Goal: Information Seeking & Learning: Check status

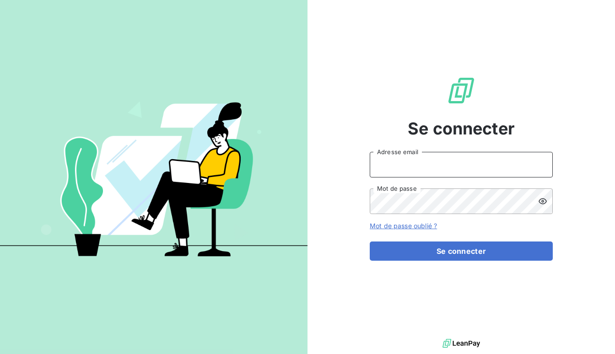
click at [456, 167] on input "Adresse email" at bounding box center [461, 165] width 183 height 26
type input "[EMAIL_ADDRESS][DOMAIN_NAME]"
click at [541, 168] on div at bounding box center [540, 165] width 26 height 26
click at [544, 158] on div at bounding box center [540, 165] width 26 height 26
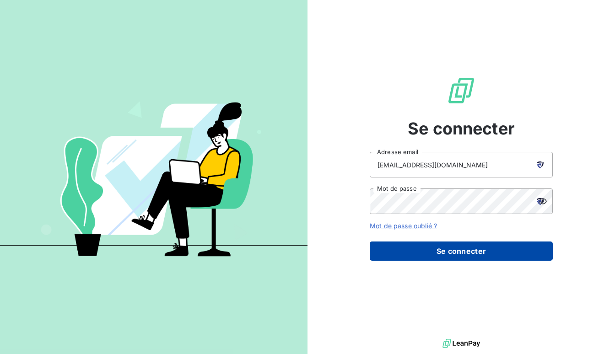
click at [437, 253] on button "Se connecter" at bounding box center [461, 251] width 183 height 19
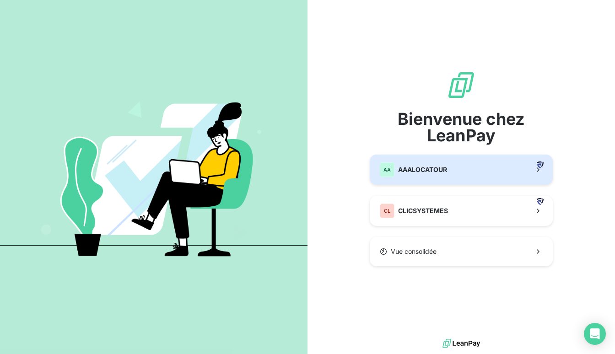
click at [425, 167] on span "AAALOCATOUR" at bounding box center [422, 169] width 49 height 9
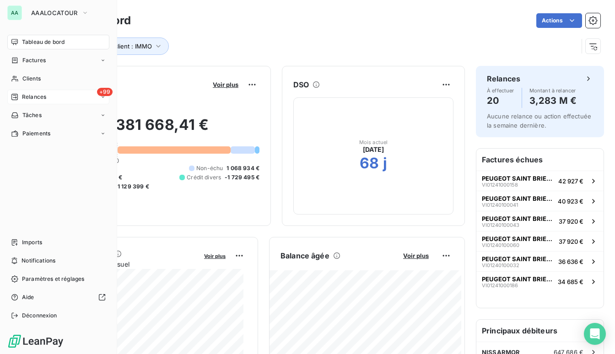
click at [44, 100] on span "Relances" at bounding box center [34, 97] width 24 height 8
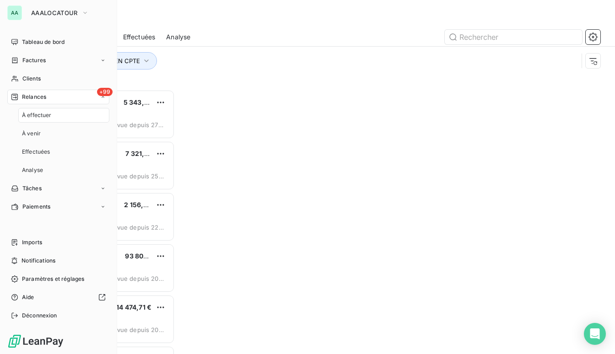
scroll to position [258, 124]
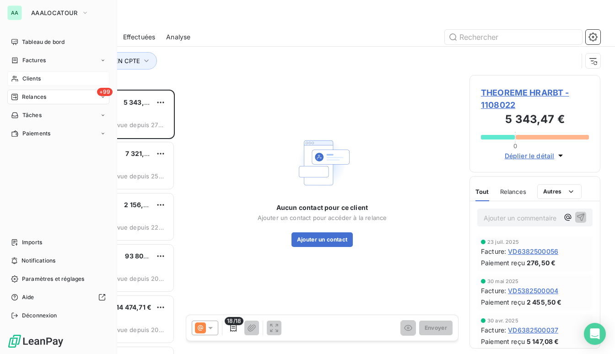
click at [13, 80] on icon at bounding box center [14, 79] width 6 height 6
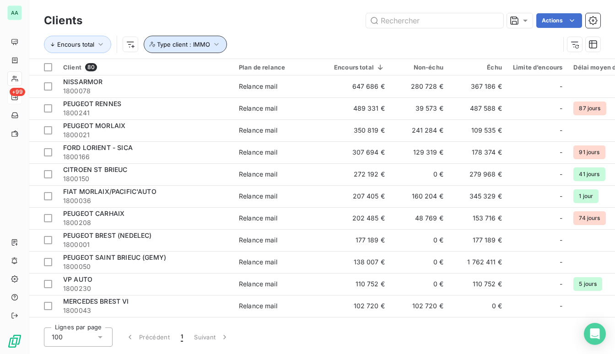
click at [205, 44] on span "Type client : IMMO" at bounding box center [183, 44] width 53 height 7
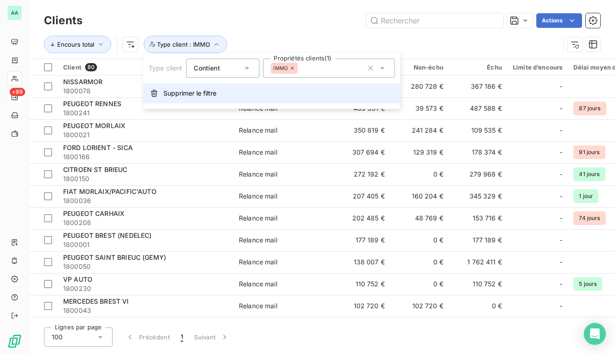
click at [193, 91] on span "Supprimer le filtre" at bounding box center [189, 93] width 53 height 9
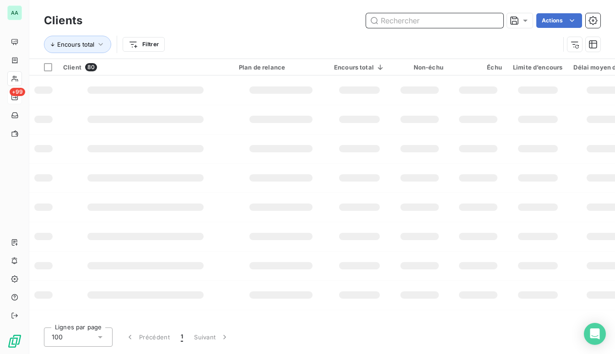
click at [407, 17] on input "text" at bounding box center [434, 20] width 137 height 15
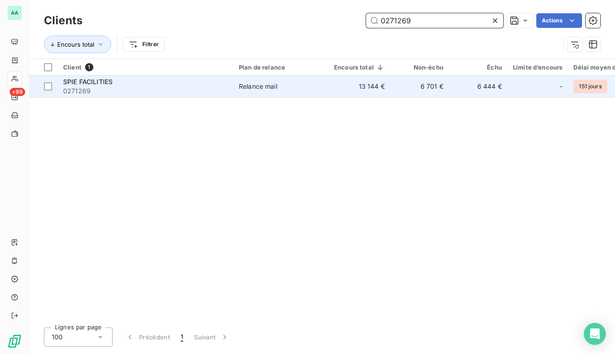
type input "0271269"
click at [319, 82] on span "Relance mail" at bounding box center [281, 86] width 84 height 9
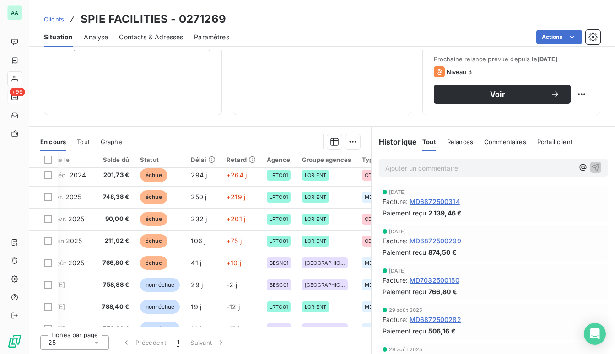
scroll to position [92, 183]
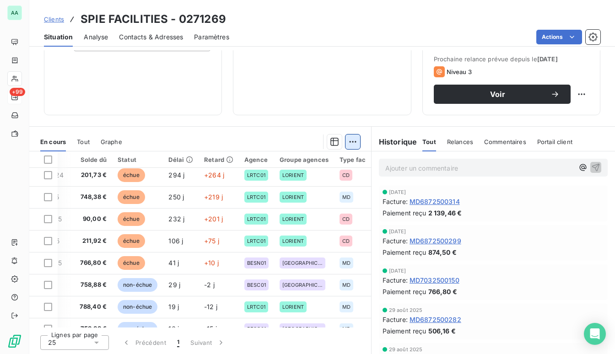
click at [346, 135] on html "AA +99 Clients SPIE FACILITIES - 0271269 Situation Analyse Contacts & Adresses …" at bounding box center [307, 177] width 615 height 354
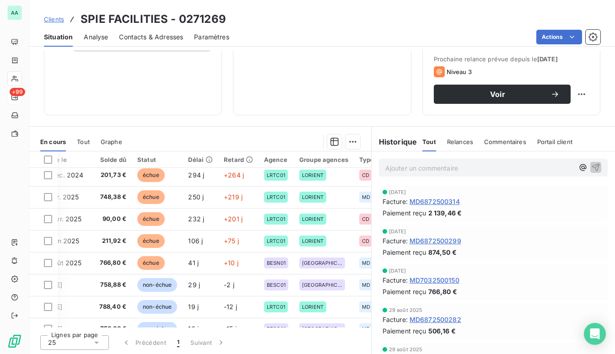
scroll to position [92, 177]
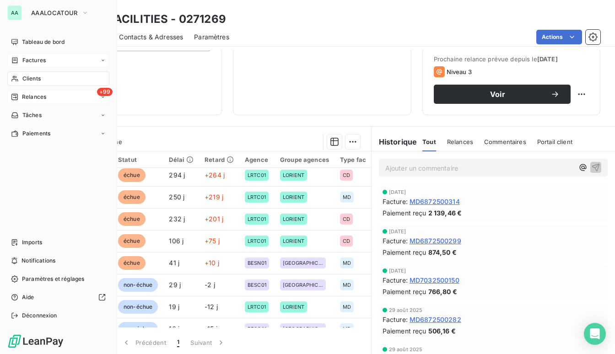
click at [39, 65] on div "Factures" at bounding box center [58, 60] width 102 height 15
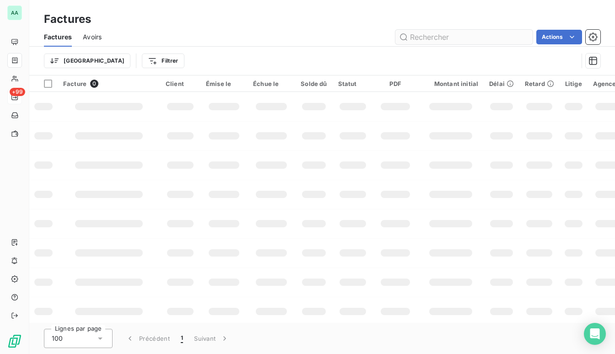
click at [435, 38] on input "text" at bounding box center [463, 37] width 137 height 15
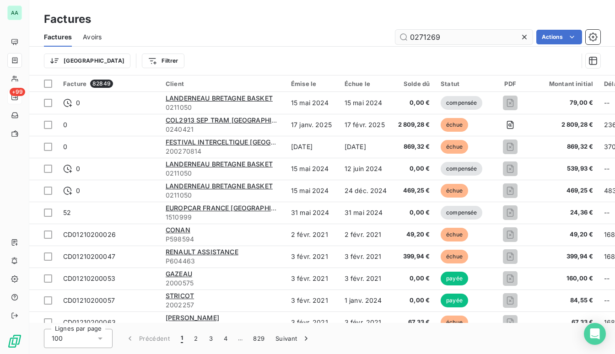
click at [439, 36] on input "0271269" at bounding box center [463, 37] width 137 height 15
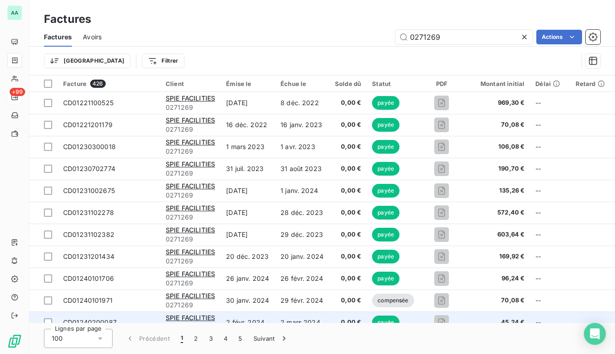
drag, startPoint x: 309, startPoint y: 323, endPoint x: 388, endPoint y: 319, distance: 78.8
click at [388, 319] on div "Factures Factures Avoirs 0271269 Actions Trier Filtrer Facture 426 Client Émise…" at bounding box center [322, 177] width 586 height 354
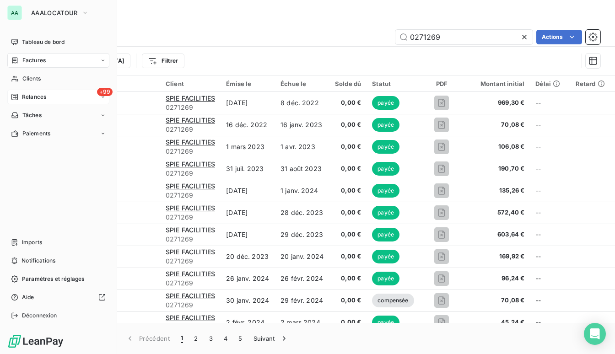
type input "0271269"
click at [13, 9] on div "AA" at bounding box center [14, 12] width 15 height 15
click at [86, 14] on icon "button" at bounding box center [84, 12] width 7 height 9
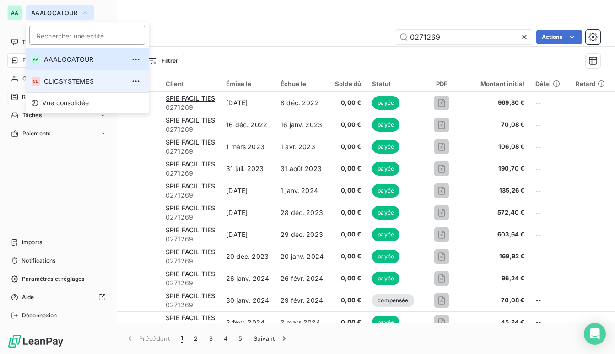
click at [71, 84] on span "CLICSYSTEMES" at bounding box center [84, 81] width 81 height 9
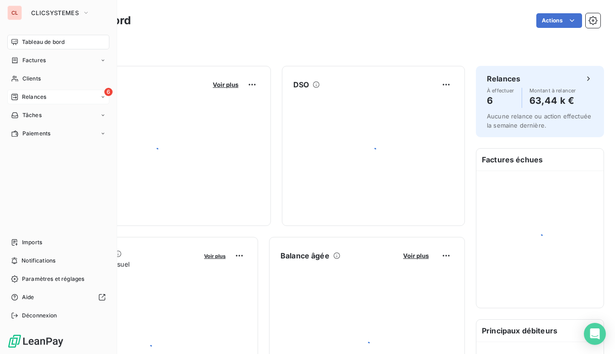
click at [51, 98] on div "6 Relances" at bounding box center [58, 97] width 102 height 15
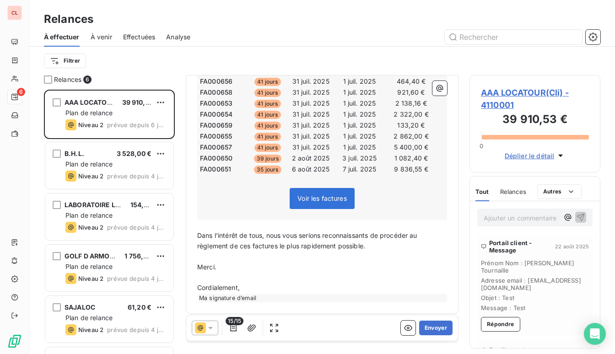
scroll to position [256, 0]
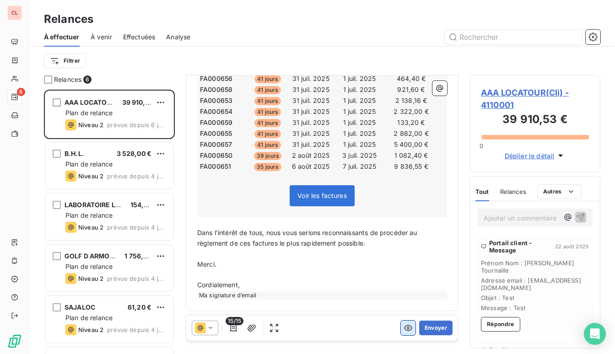
click at [404, 329] on icon "button" at bounding box center [408, 328] width 8 height 6
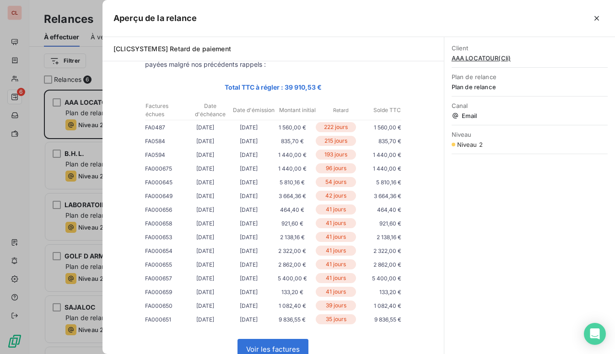
scroll to position [0, 0]
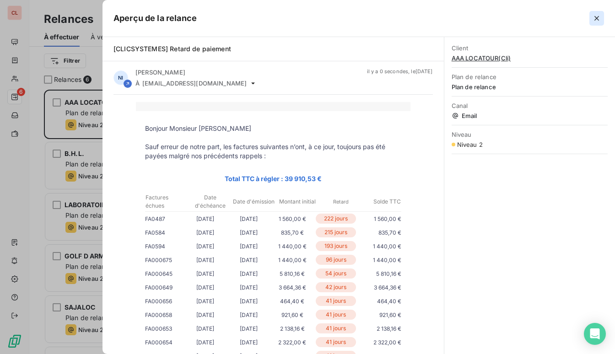
click at [597, 17] on icon "button" at bounding box center [597, 18] width 5 height 5
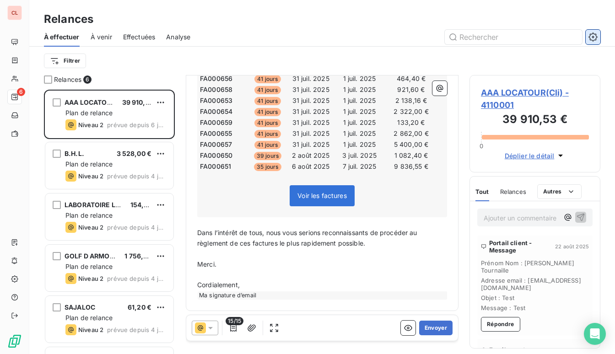
click at [595, 41] on icon "button" at bounding box center [593, 36] width 9 height 9
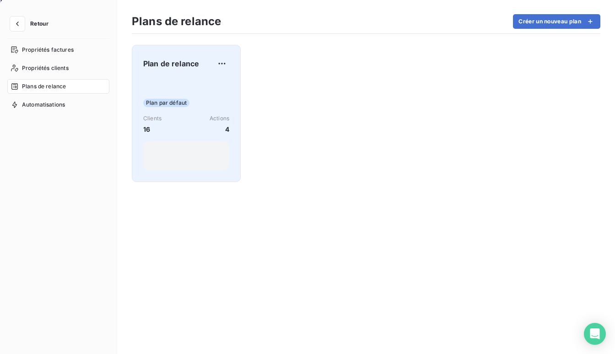
click at [182, 129] on div "Clients 16 Actions 4" at bounding box center [186, 124] width 86 height 20
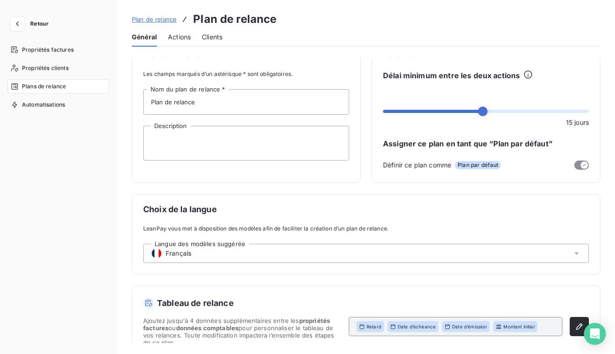
scroll to position [32, 0]
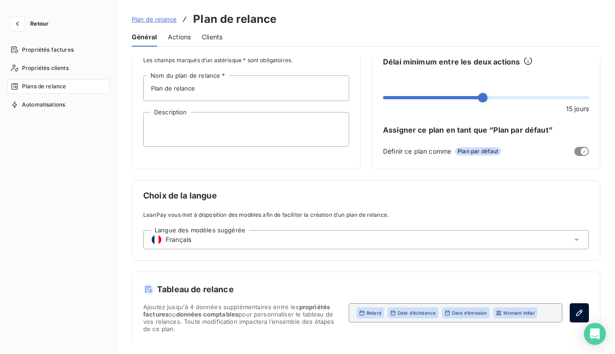
click at [570, 307] on button "button" at bounding box center [579, 312] width 19 height 19
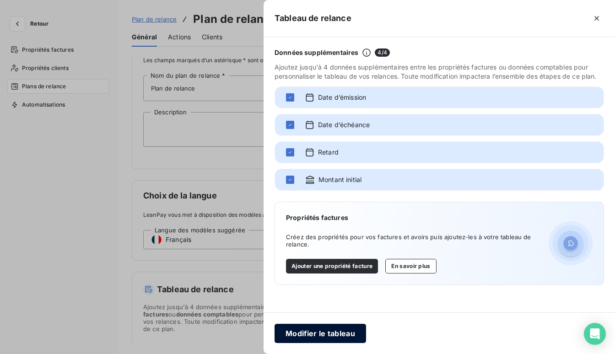
click at [325, 331] on button "Modifier le tableau" at bounding box center [321, 333] width 92 height 19
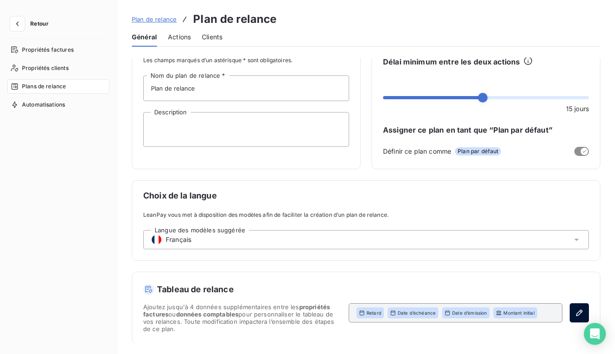
click at [571, 311] on button "button" at bounding box center [579, 312] width 19 height 19
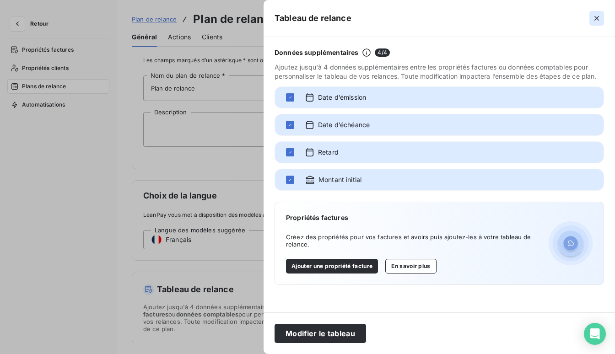
click at [600, 15] on icon "button" at bounding box center [596, 18] width 9 height 9
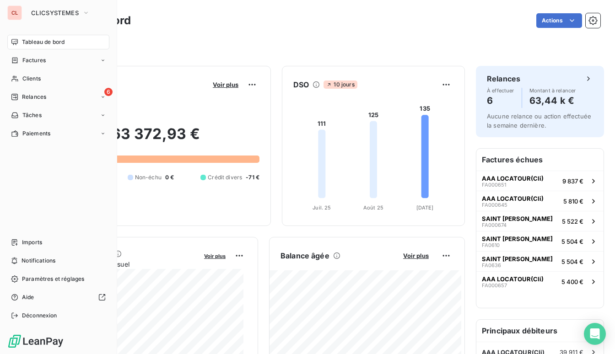
click at [43, 47] on div "Tableau de bord" at bounding box center [58, 42] width 102 height 15
click at [26, 83] on div "Clients" at bounding box center [58, 78] width 102 height 15
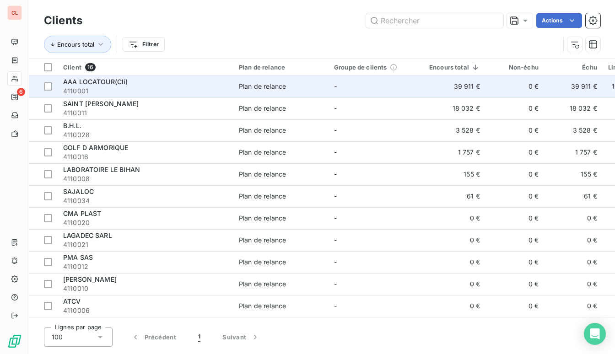
click at [486, 89] on td "0 €" at bounding box center [515, 87] width 59 height 22
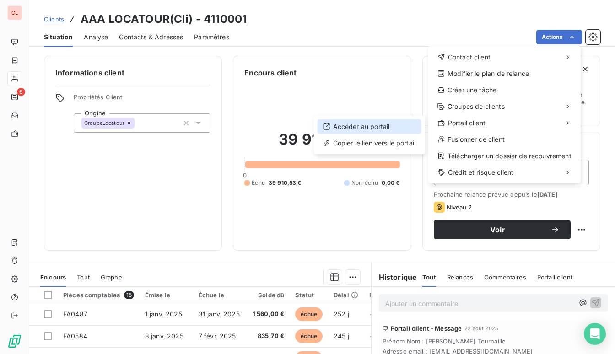
click at [362, 127] on div "Accéder au portail" at bounding box center [370, 126] width 104 height 15
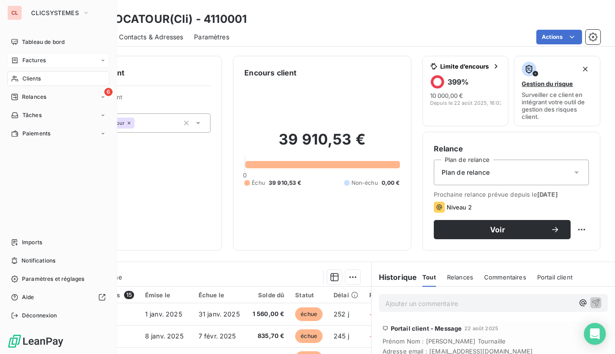
click at [27, 63] on span "Factures" at bounding box center [33, 60] width 23 height 8
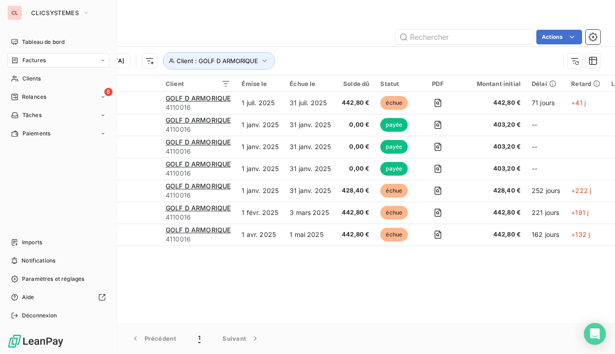
click at [17, 17] on div "CL" at bounding box center [14, 12] width 15 height 15
click at [74, 18] on button "CLICSYSTEMES" at bounding box center [61, 12] width 70 height 15
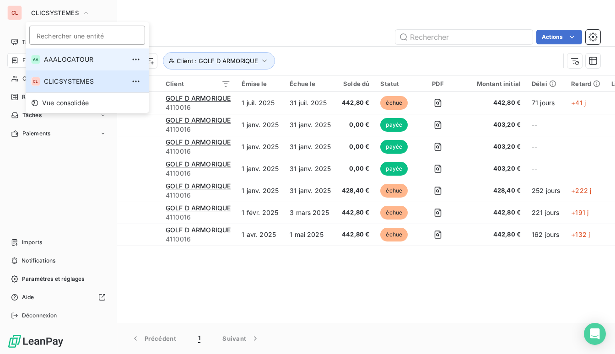
click at [53, 59] on span "AAALOCATOUR" at bounding box center [84, 59] width 81 height 9
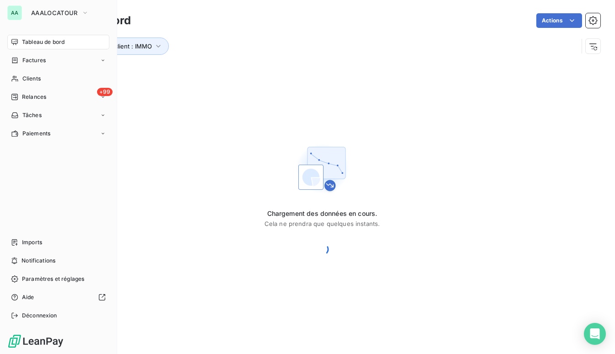
click at [53, 59] on div "Factures" at bounding box center [58, 60] width 102 height 15
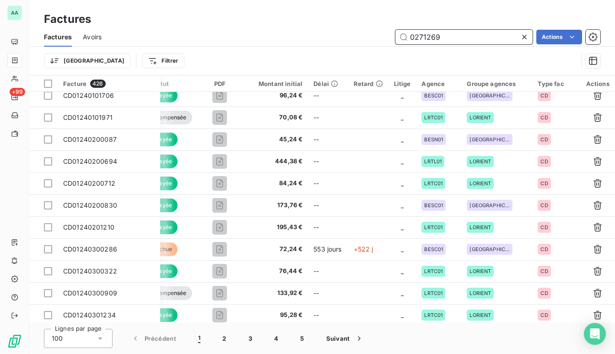
scroll to position [0, 222]
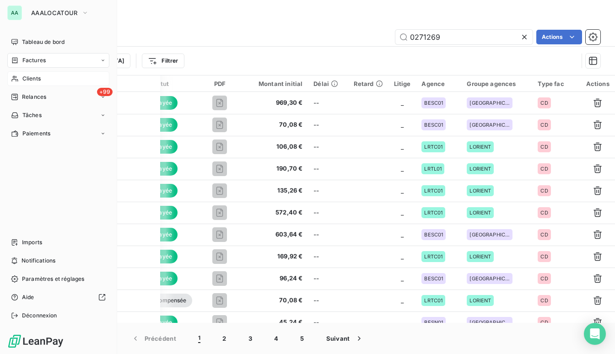
click at [24, 78] on span "Clients" at bounding box center [31, 79] width 18 height 8
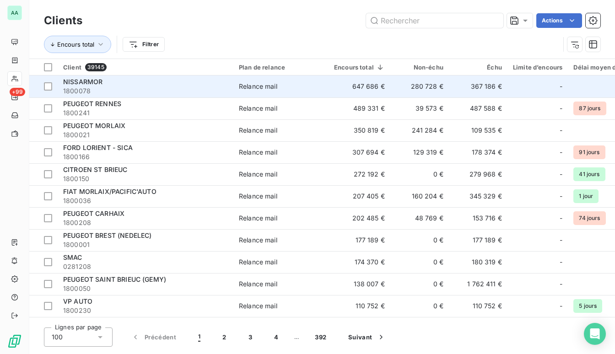
click at [181, 80] on div "NISSARMOR" at bounding box center [145, 81] width 165 height 9
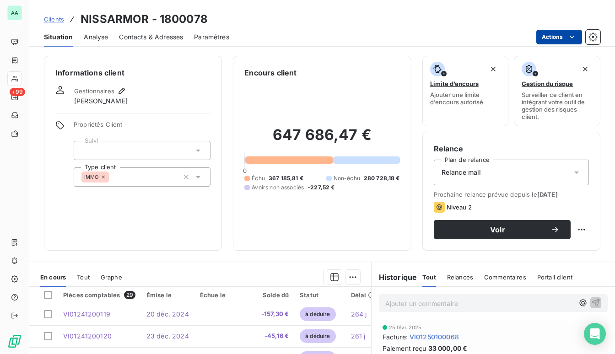
click at [579, 38] on html "AA +99 Clients NISSARMOR - 1800078 Situation Analyse Contacts & Adresses Paramè…" at bounding box center [307, 177] width 615 height 354
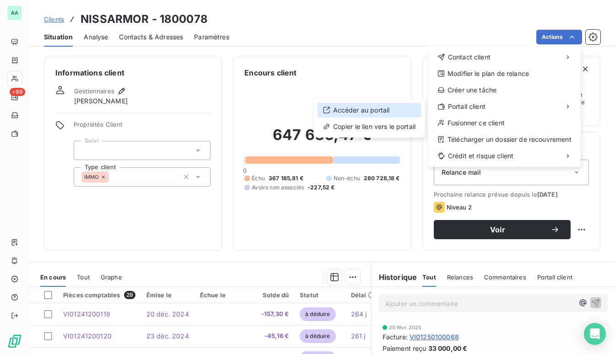
click at [365, 113] on div "Accéder au portail" at bounding box center [370, 110] width 104 height 15
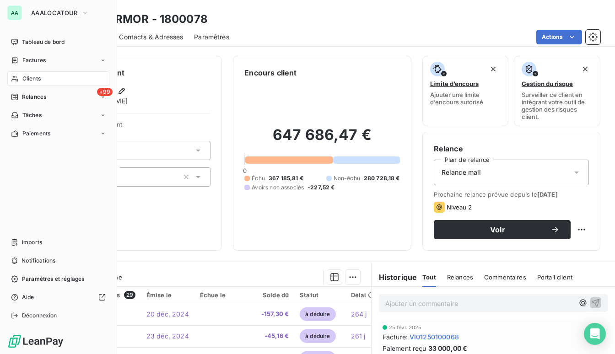
click at [17, 74] on div "Clients" at bounding box center [58, 78] width 102 height 15
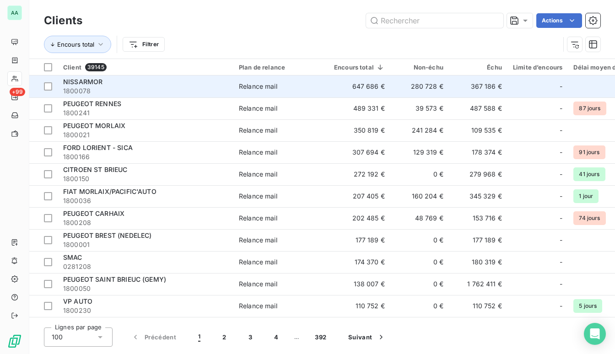
click at [190, 89] on span "1800078" at bounding box center [145, 91] width 165 height 9
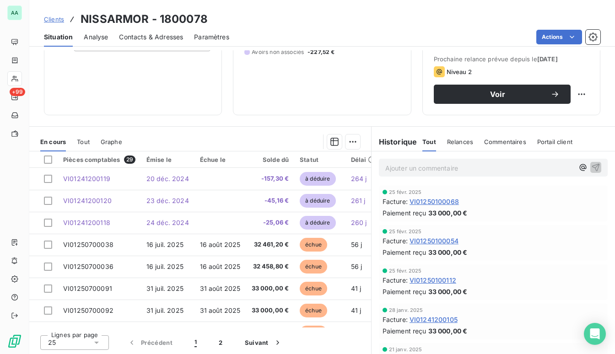
click at [432, 199] on span "VI01250100068" at bounding box center [434, 202] width 49 height 10
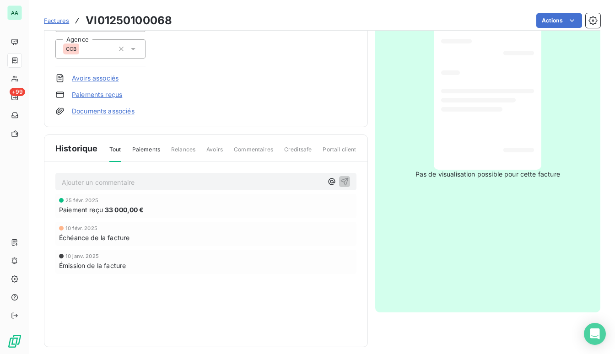
scroll to position [152, 0]
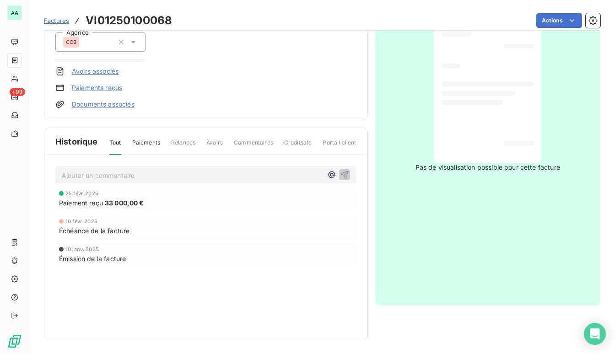
click at [303, 143] on span "Creditsafe" at bounding box center [298, 147] width 28 height 16
click at [300, 142] on span "Creditsafe" at bounding box center [298, 147] width 28 height 16
click at [326, 146] on span "Portail client" at bounding box center [339, 147] width 33 height 16
